Goal: Check status: Check status

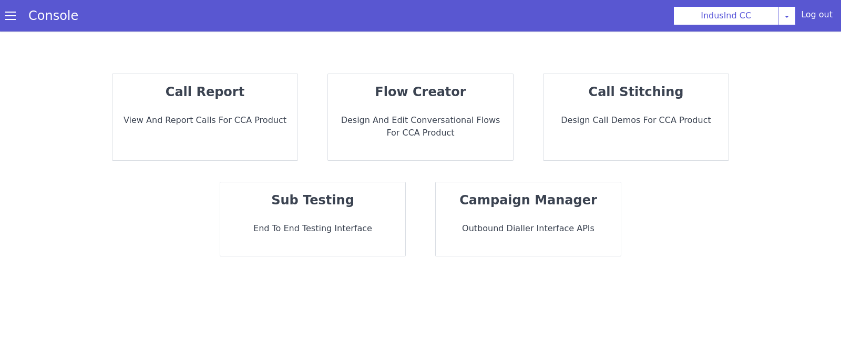
click at [234, 118] on p "View and report calls for CCA Product" at bounding box center [206, 114] width 169 height 17
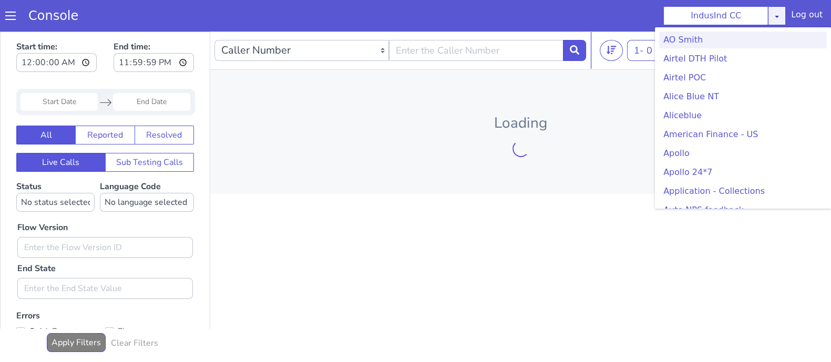
click at [786, 14] on link at bounding box center [777, 15] width 18 height 19
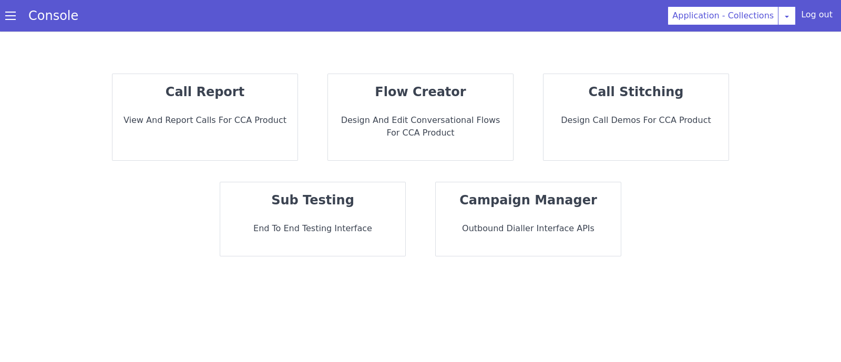
click at [228, 118] on p "View and report calls for CCA Product" at bounding box center [205, 120] width 168 height 13
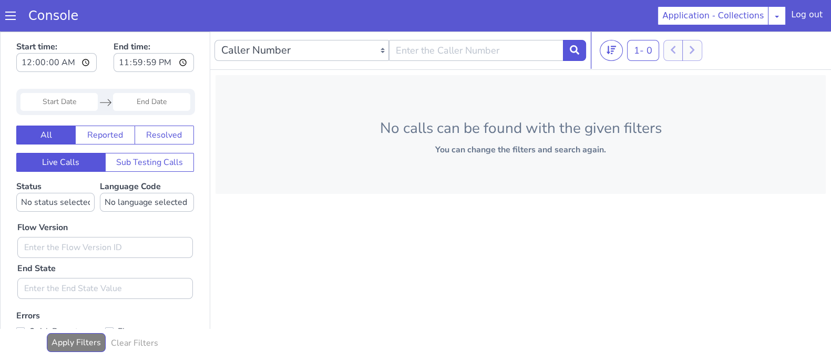
click at [71, 98] on input "Start Date" at bounding box center [59, 102] width 77 height 18
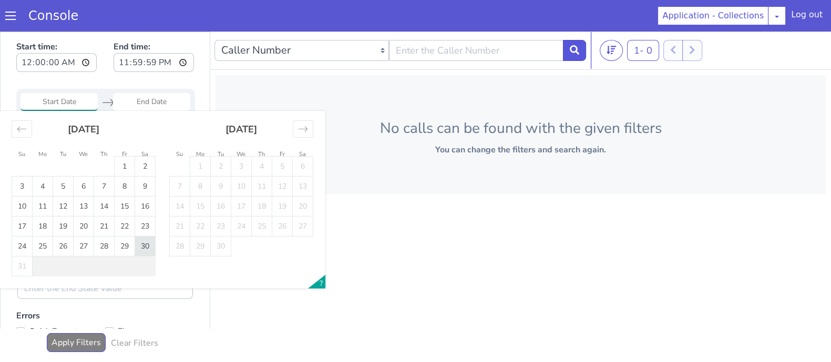
click at [142, 245] on td "30" at bounding box center [145, 247] width 21 height 20
type input "[DATE]"
click at [142, 245] on td "30" at bounding box center [145, 247] width 21 height 20
type input "[DATE]"
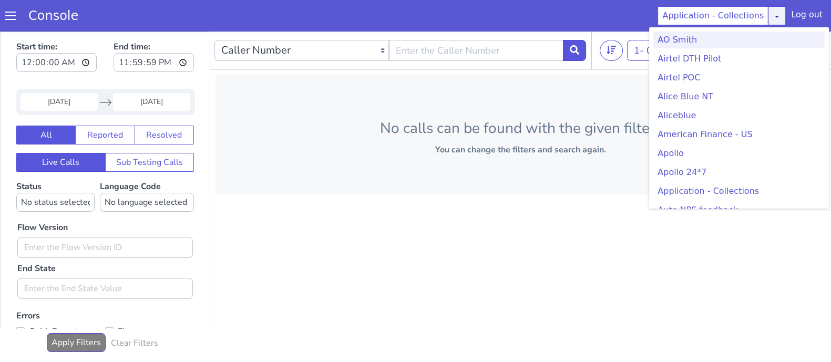
click at [781, 22] on div "Application - Collections [PERSON_NAME] Airtel DTH Pilot Airtel POC [PERSON_NAM…" at bounding box center [722, 15] width 128 height 19
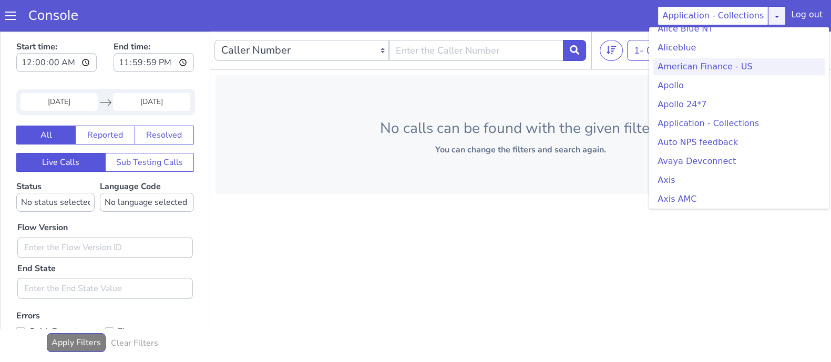
scroll to position [131, 0]
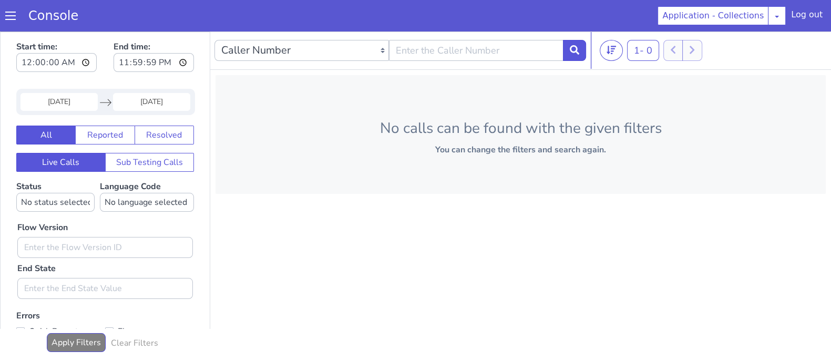
click at [555, 245] on div "Caller Number Call UUID Custom Parameter 1 - 0 20 50 100 No calls can be found …" at bounding box center [520, 197] width 621 height 331
